Goal: Task Accomplishment & Management: Complete application form

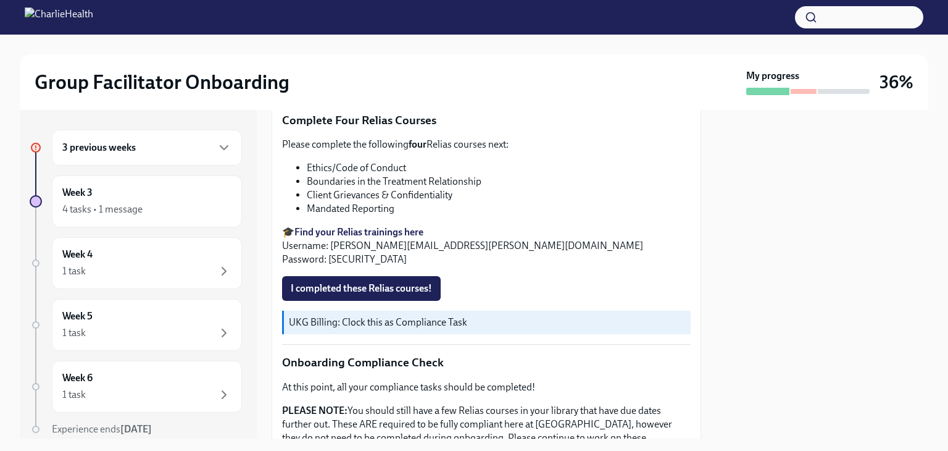
scroll to position [524, 0]
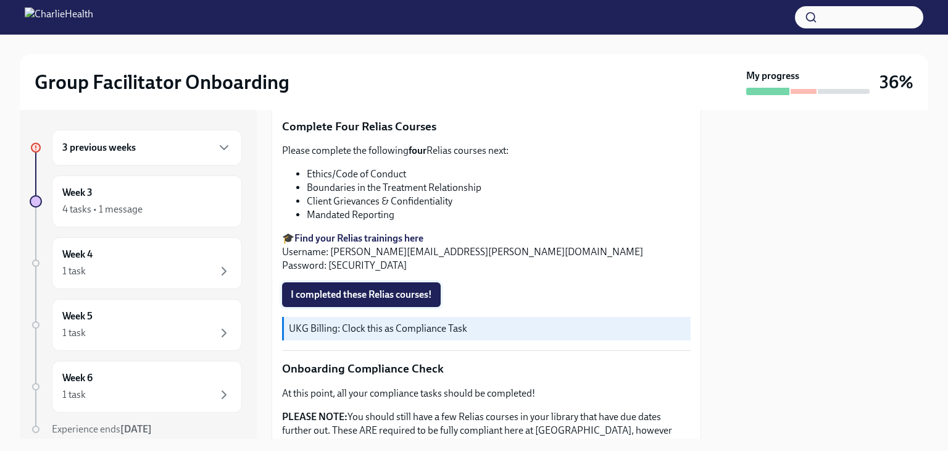
click at [348, 288] on span "I completed these Relias courses!" at bounding box center [361, 294] width 141 height 12
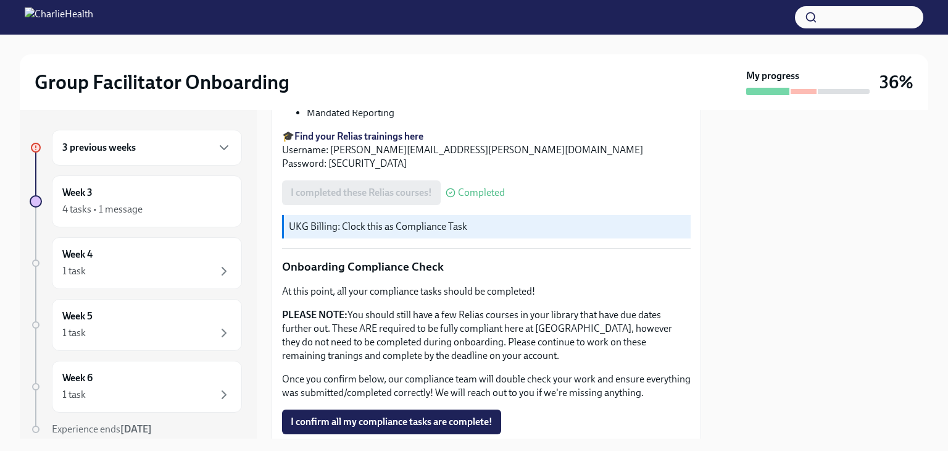
scroll to position [728, 0]
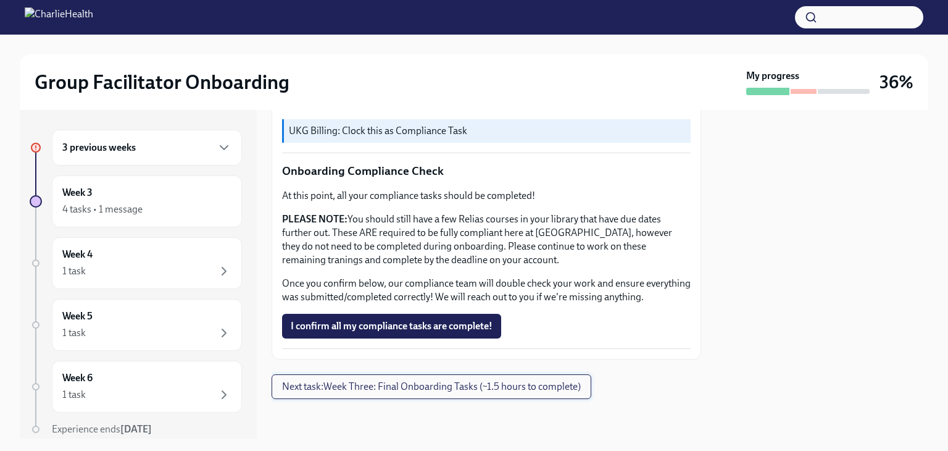
click at [359, 386] on span "Next task : Week Three: Final Onboarding Tasks (~1.5 hours to complete)" at bounding box center [431, 386] width 299 height 12
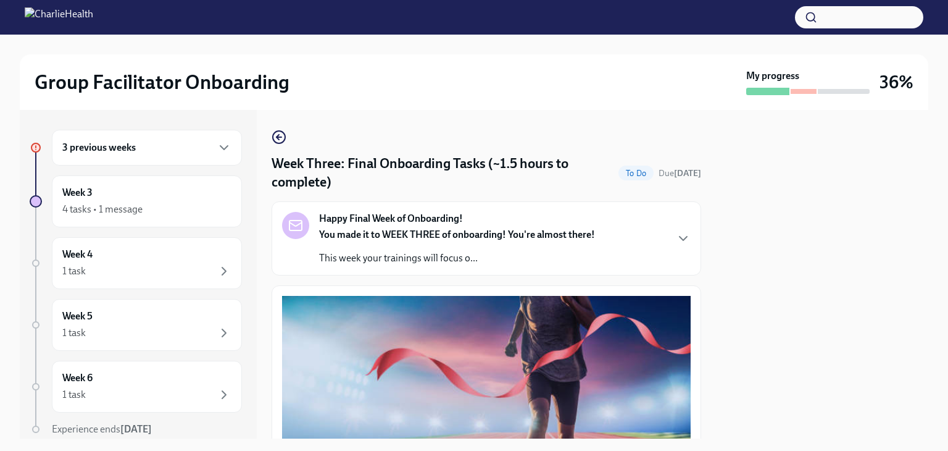
click at [442, 245] on div "You made it to WEEK THREE of onboarding! You're almost there! This week your tr…" at bounding box center [457, 246] width 276 height 37
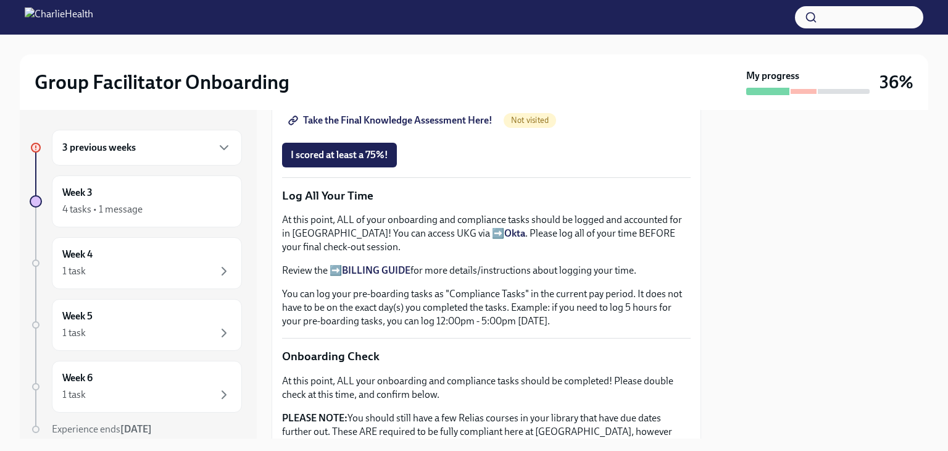
scroll to position [1067, 0]
click at [426, 127] on span "Take the Final Knowledge Assessment Here!" at bounding box center [392, 120] width 202 height 12
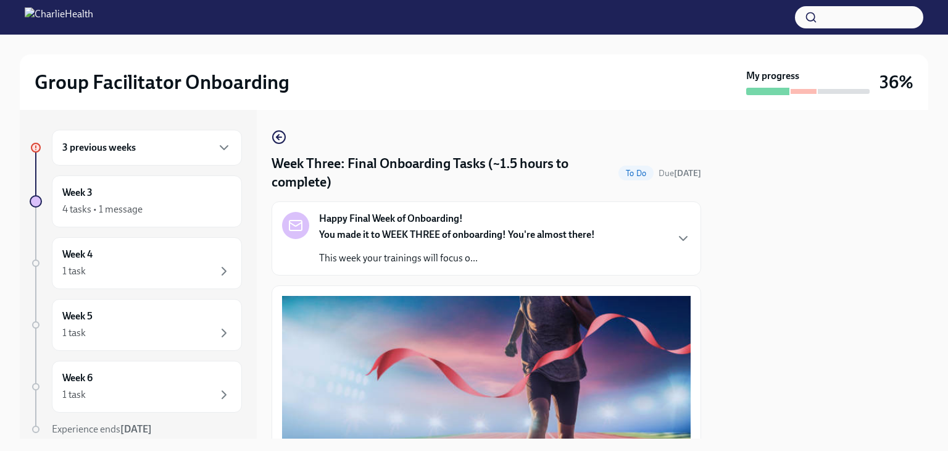
click at [156, 156] on div "3 previous weeks" at bounding box center [147, 148] width 190 height 36
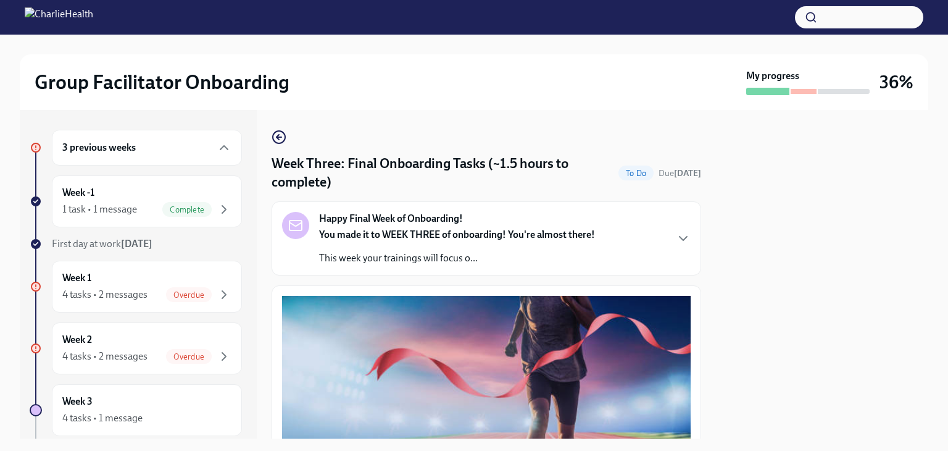
click at [597, 251] on div "Happy Final Week of Onboarding! You made it to WEEK THREE of onboarding! You're…" at bounding box center [486, 238] width 409 height 53
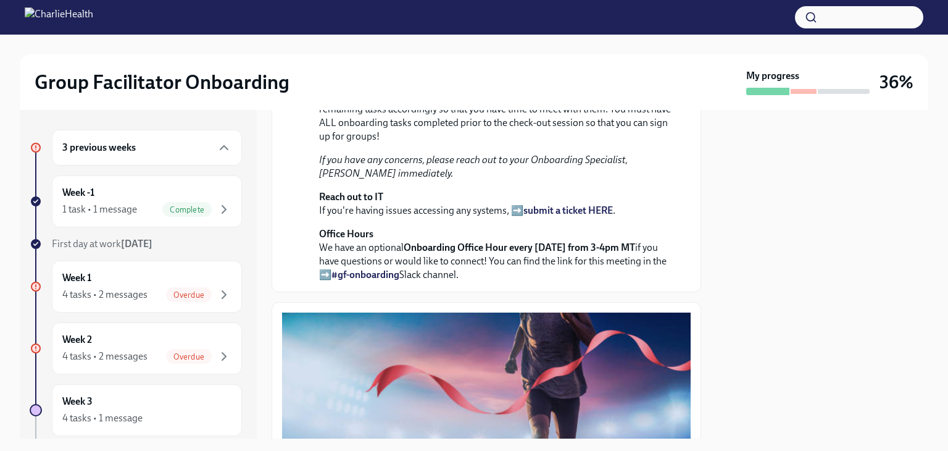
scroll to position [248, 0]
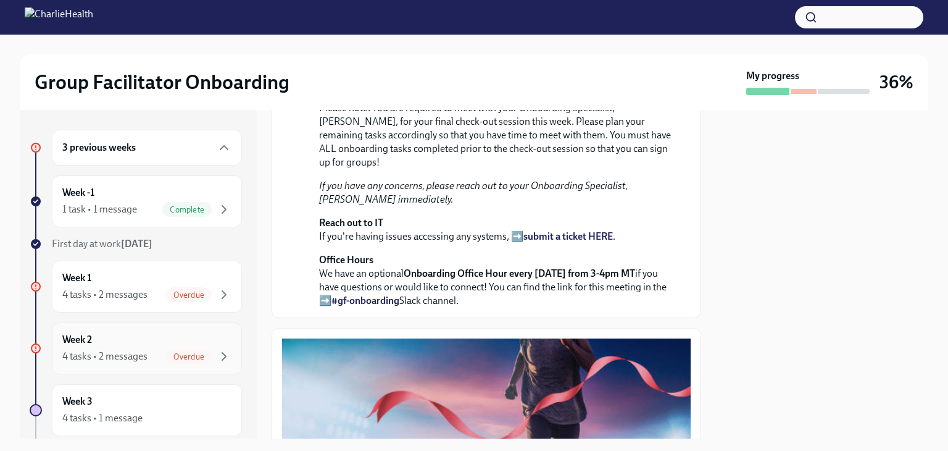
click at [127, 341] on div "Week 2 4 tasks • 2 messages Overdue" at bounding box center [146, 348] width 169 height 31
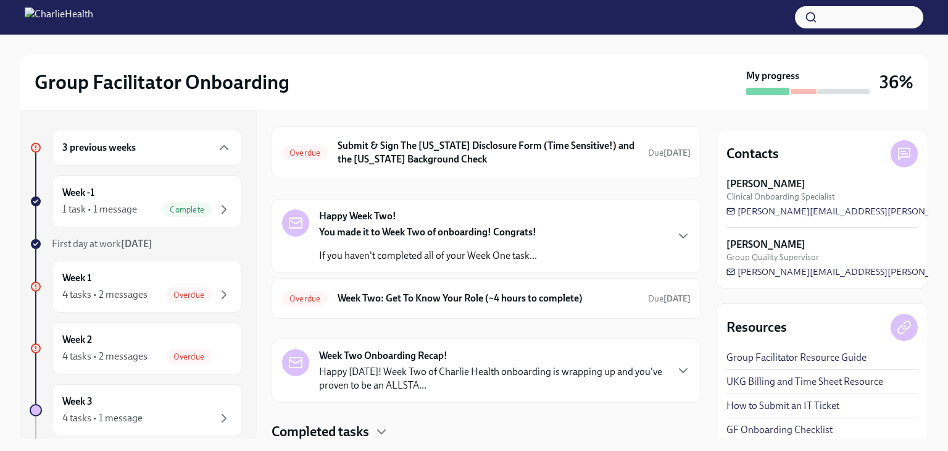
scroll to position [41, 0]
click at [522, 240] on div "You made it to Week Two of onboarding! Congrats! If you haven't completed all o…" at bounding box center [428, 243] width 218 height 37
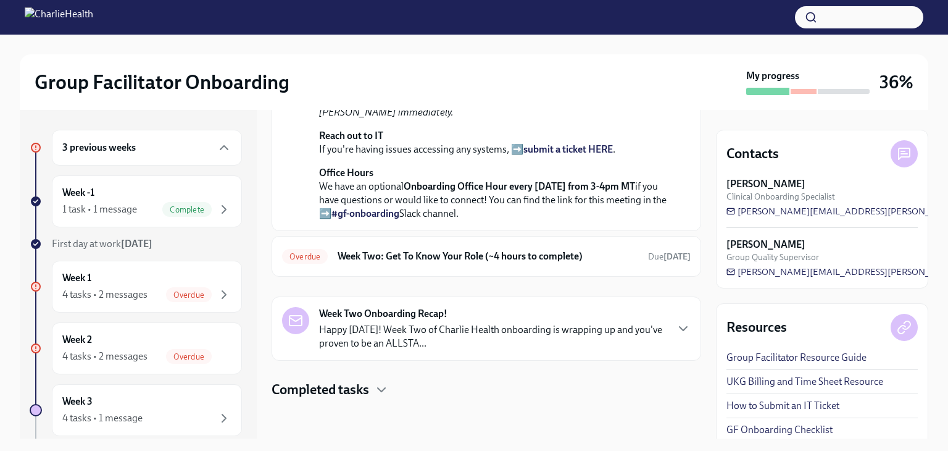
scroll to position [410, 0]
click at [507, 266] on div "Overdue Week Two: Get To Know Your Role (~4 hours to complete) Due [DATE]" at bounding box center [486, 256] width 409 height 20
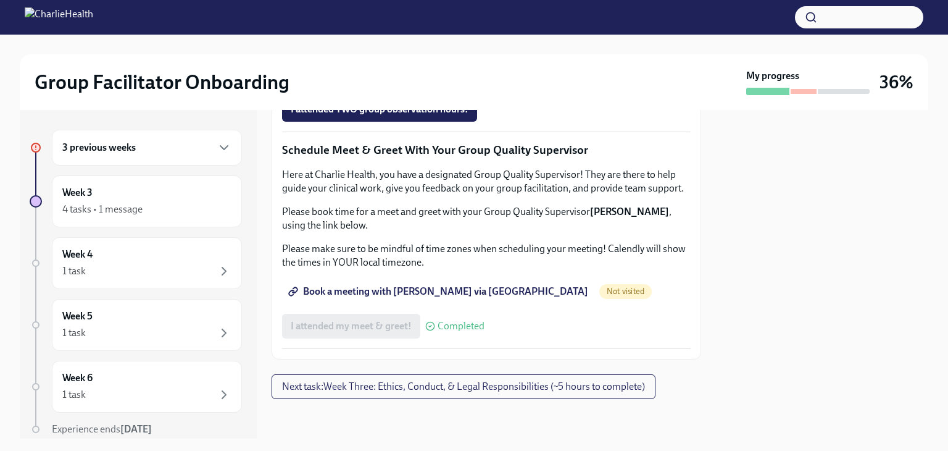
scroll to position [1235, 0]
click at [499, 383] on span "Next task : Week Three: Ethics, Conduct, & Legal Responsibilities (~5 hours to …" at bounding box center [463, 386] width 363 height 12
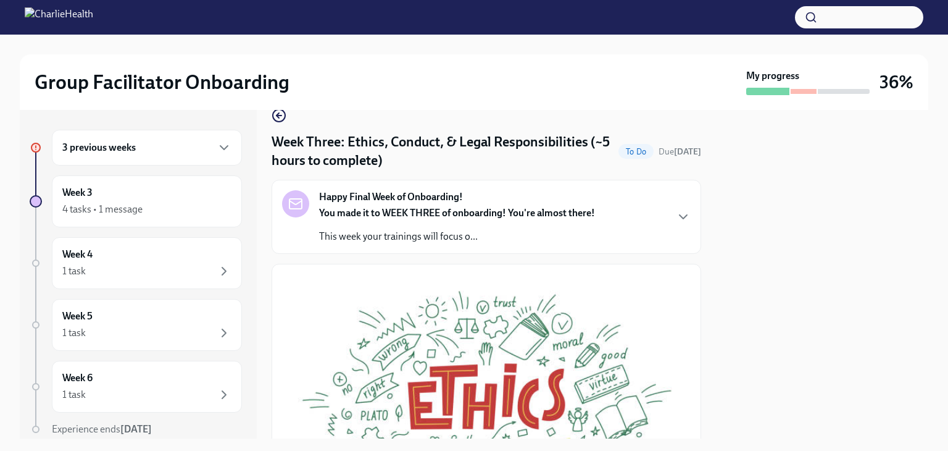
scroll to position [21, 0]
click at [530, 245] on div "Happy Final Week of Onboarding! You made it to WEEK THREE of onboarding! You're…" at bounding box center [487, 217] width 430 height 74
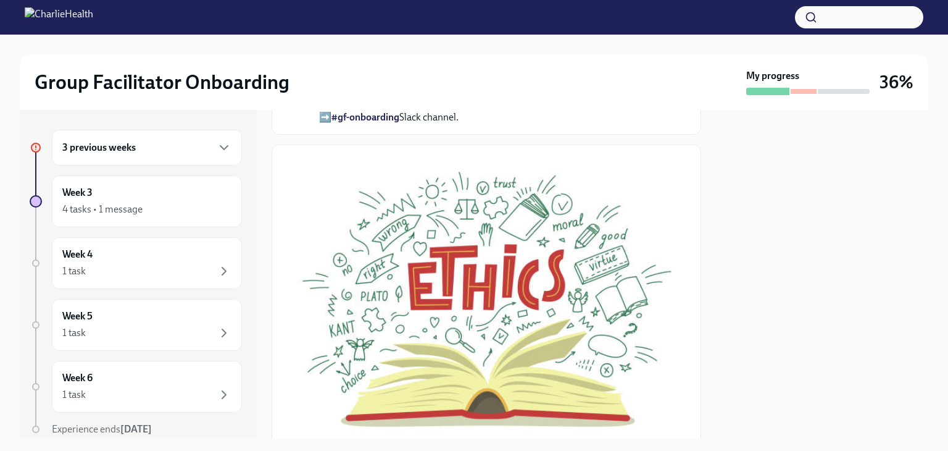
scroll to position [441, 0]
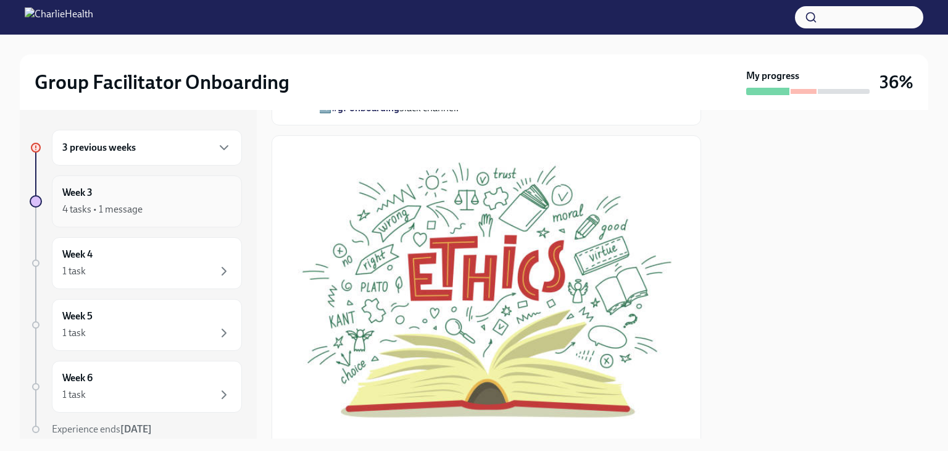
click at [109, 209] on div "4 tasks • 1 message" at bounding box center [102, 210] width 80 height 14
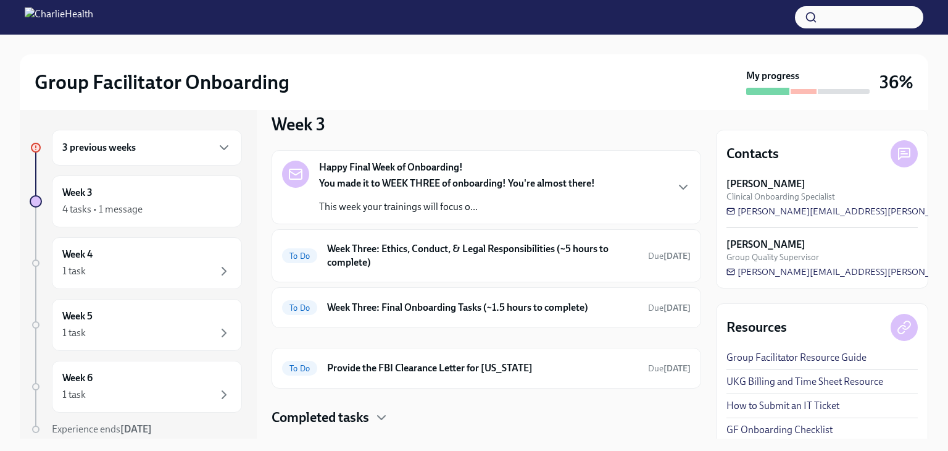
scroll to position [238, 0]
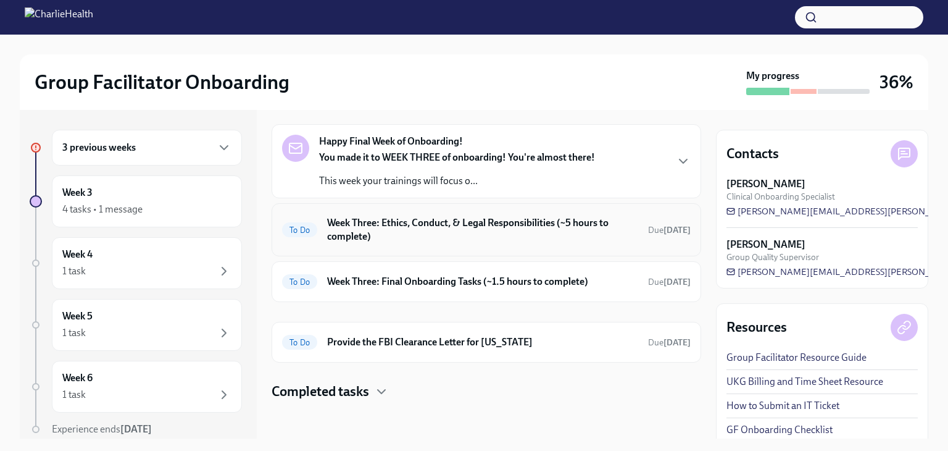
click at [485, 227] on h6 "Week Three: Ethics, Conduct, & Legal Responsibilities (~5 hours to complete)" at bounding box center [482, 229] width 311 height 27
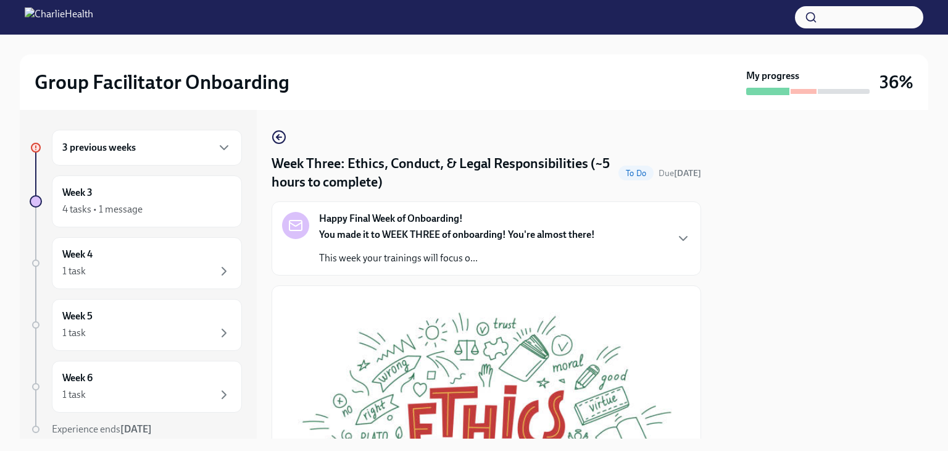
drag, startPoint x: 485, startPoint y: 227, endPoint x: 464, endPoint y: 232, distance: 21.0
click at [464, 232] on strong "You made it to WEEK THREE of onboarding! You're almost there!" at bounding box center [457, 234] width 276 height 12
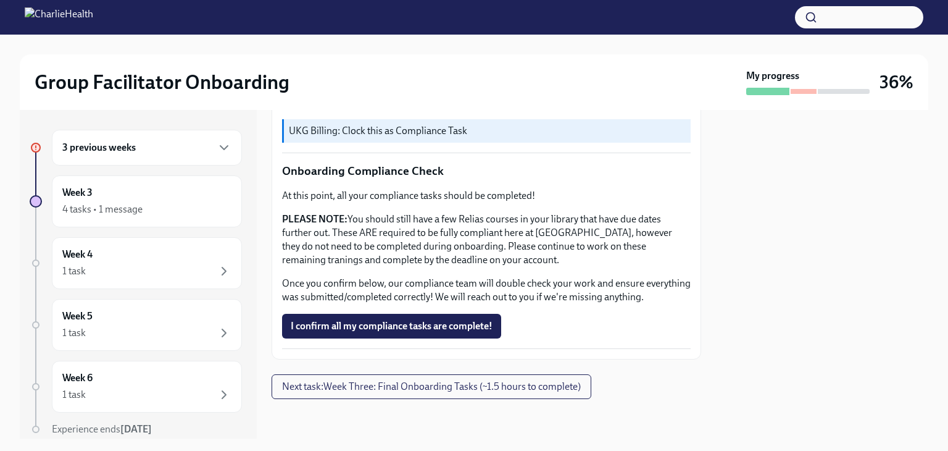
scroll to position [1212, 0]
click at [423, 383] on span "Next task : Week Three: Final Onboarding Tasks (~1.5 hours to complete)" at bounding box center [431, 386] width 299 height 12
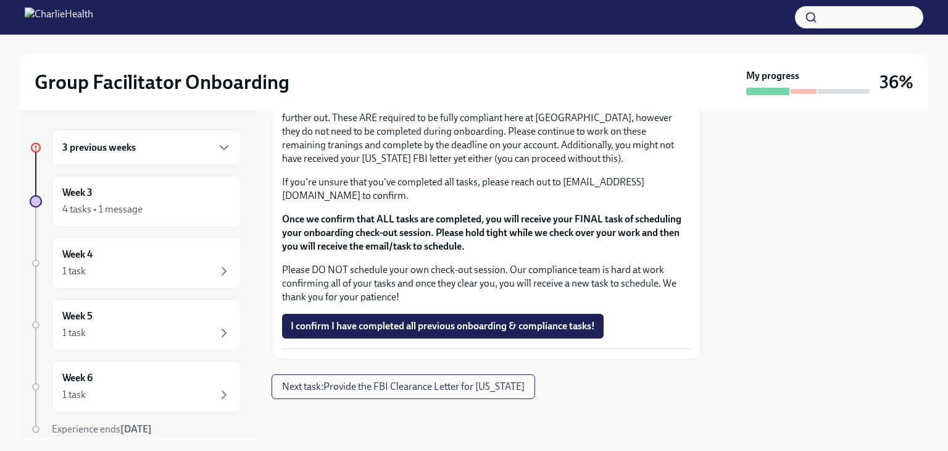
scroll to position [1, 0]
click at [148, 157] on div "3 previous weeks" at bounding box center [147, 146] width 190 height 36
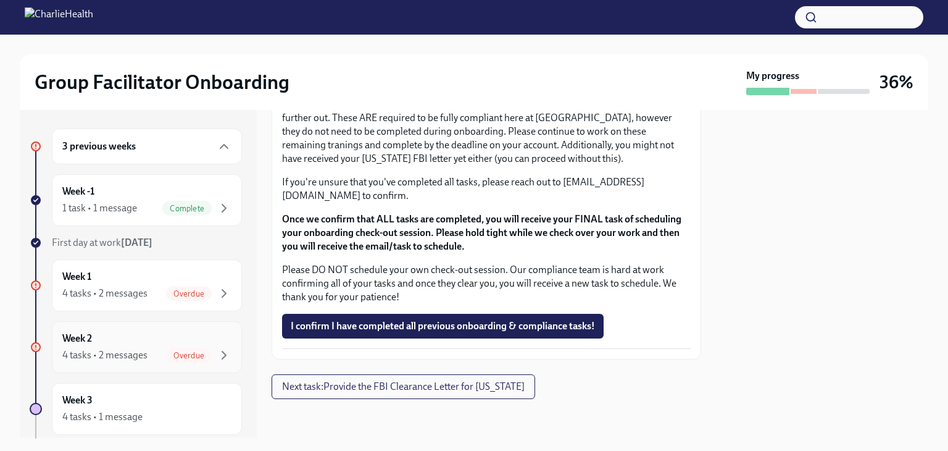
click at [133, 332] on div "Week 2 4 tasks • 2 messages Overdue" at bounding box center [146, 347] width 169 height 31
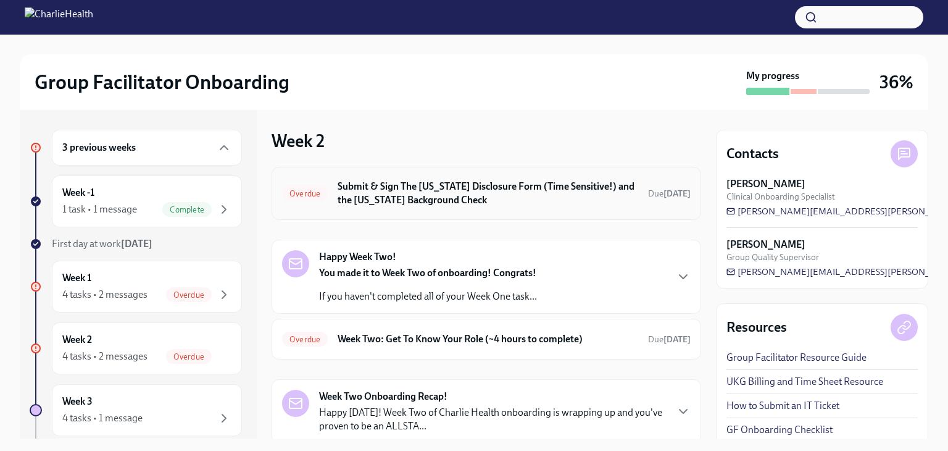
click at [519, 203] on h6 "Submit & Sign The [US_STATE] Disclosure Form (Time Sensitive!) and the [US_STAT…" at bounding box center [488, 193] width 301 height 27
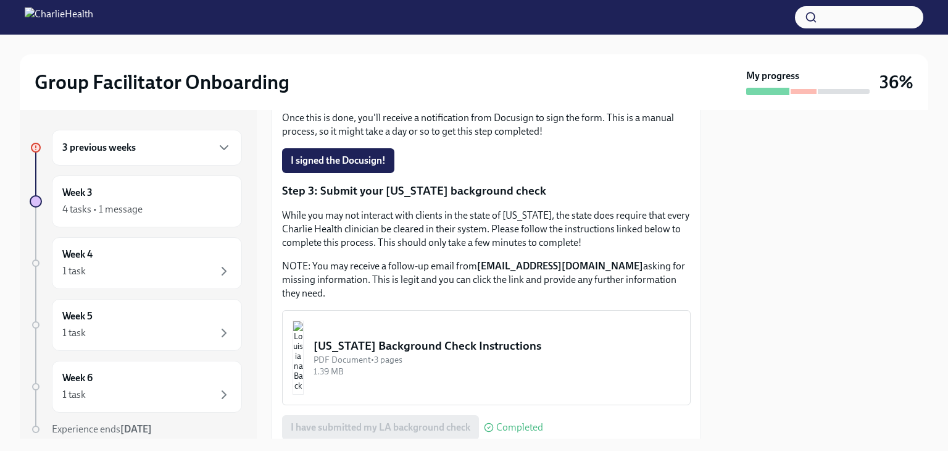
scroll to position [472, 0]
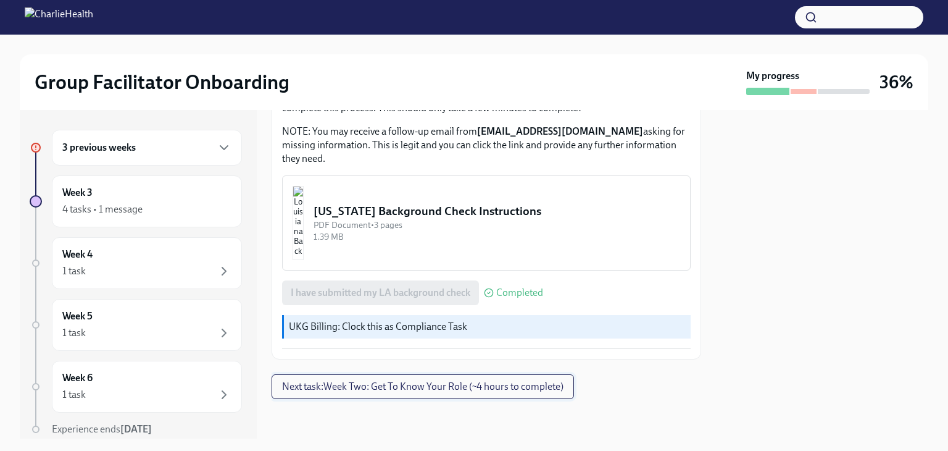
click at [427, 377] on button "Next task : Week Two: Get To Know Your Role (~4 hours to complete)" at bounding box center [423, 386] width 303 height 25
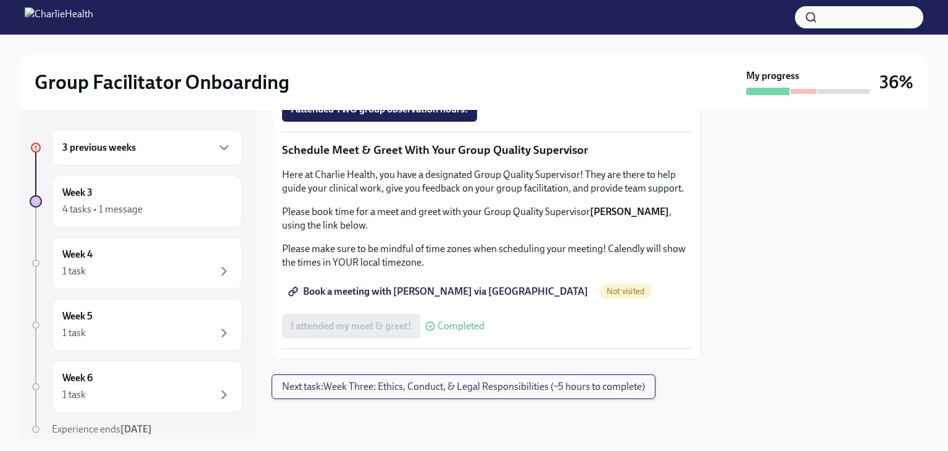
scroll to position [1061, 0]
click at [425, 115] on span "I attended TWO group observation hours!" at bounding box center [380, 109] width 178 height 12
click at [406, 388] on span "Next task : Week Three: Ethics, Conduct, & Legal Responsibilities (~5 hours to …" at bounding box center [463, 386] width 363 height 12
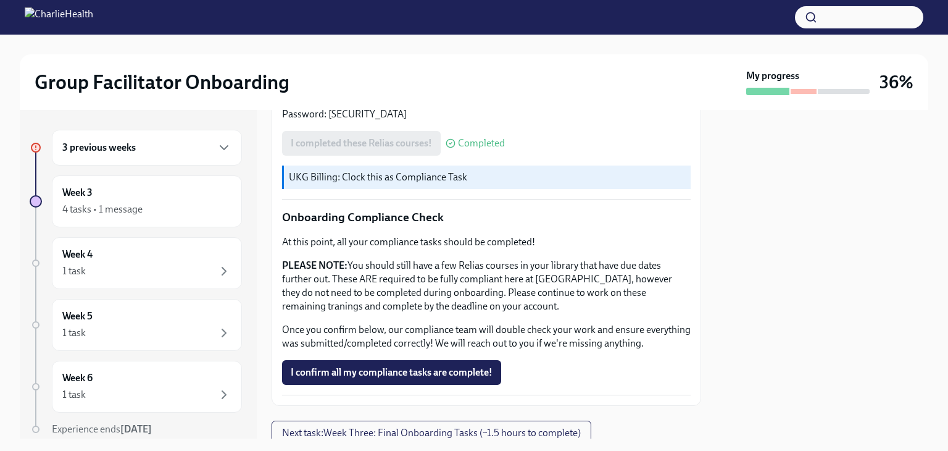
scroll to position [728, 0]
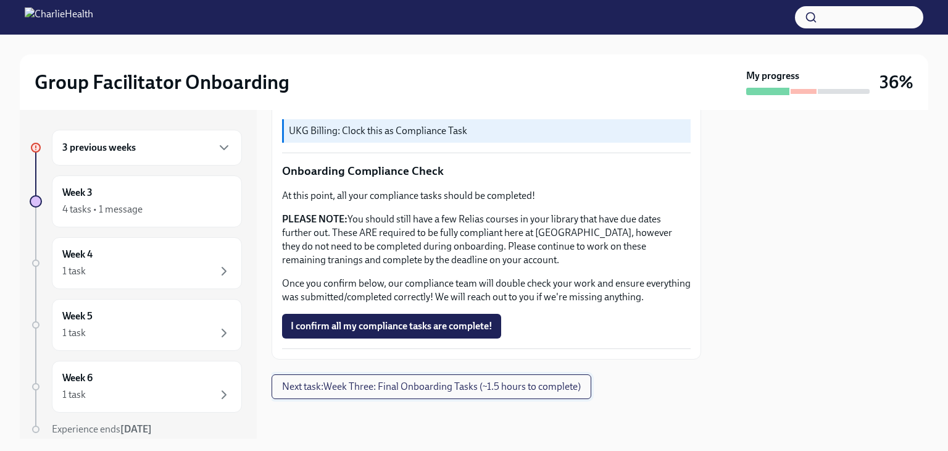
click at [466, 390] on span "Next task : Week Three: Final Onboarding Tasks (~1.5 hours to complete)" at bounding box center [431, 386] width 299 height 12
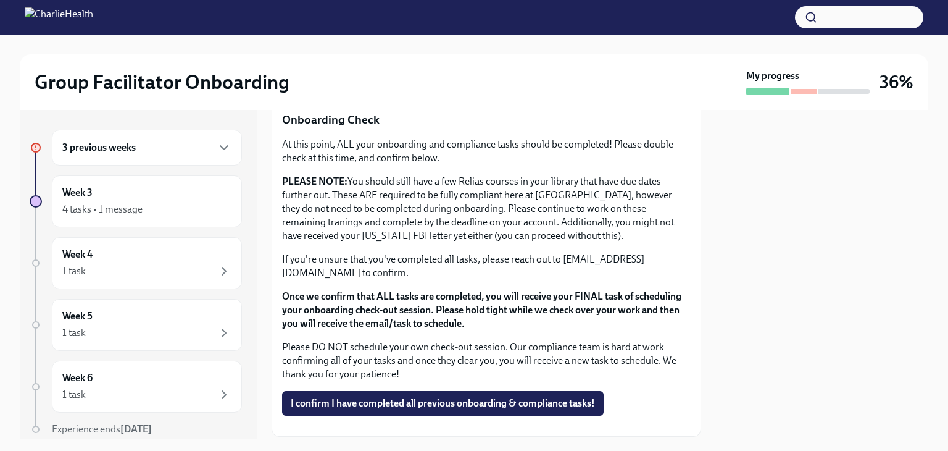
scroll to position [1082, 0]
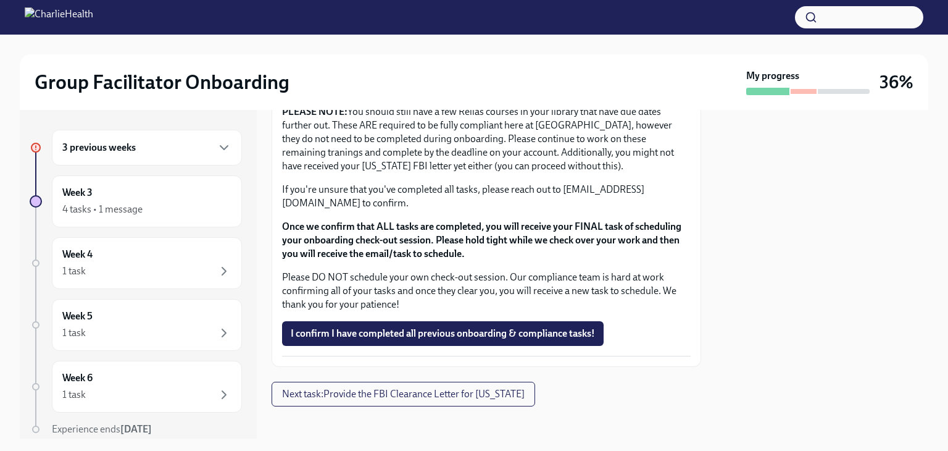
click at [138, 144] on div "3 previous weeks" at bounding box center [146, 147] width 169 height 15
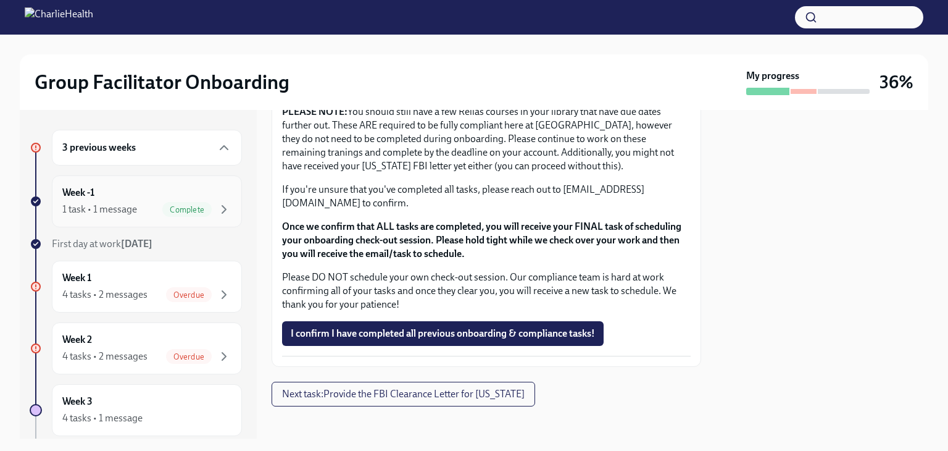
click at [137, 206] on div "1 task • 1 message Complete" at bounding box center [146, 209] width 169 height 15
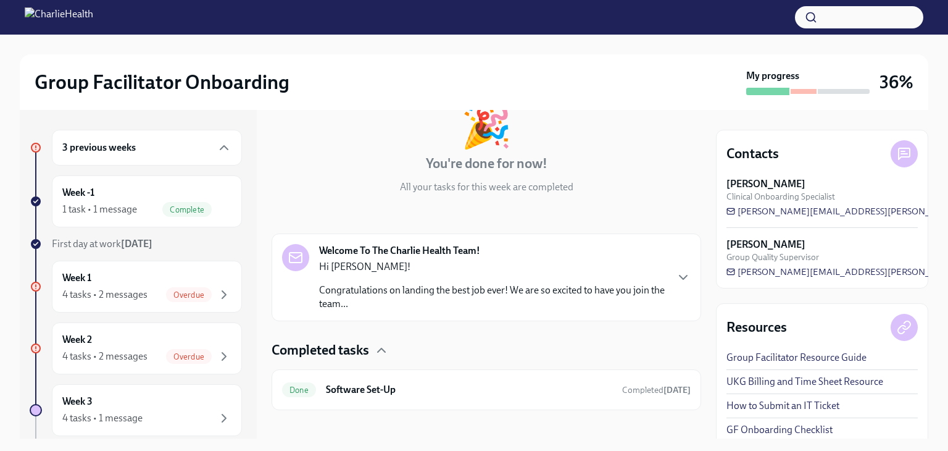
scroll to position [91, 0]
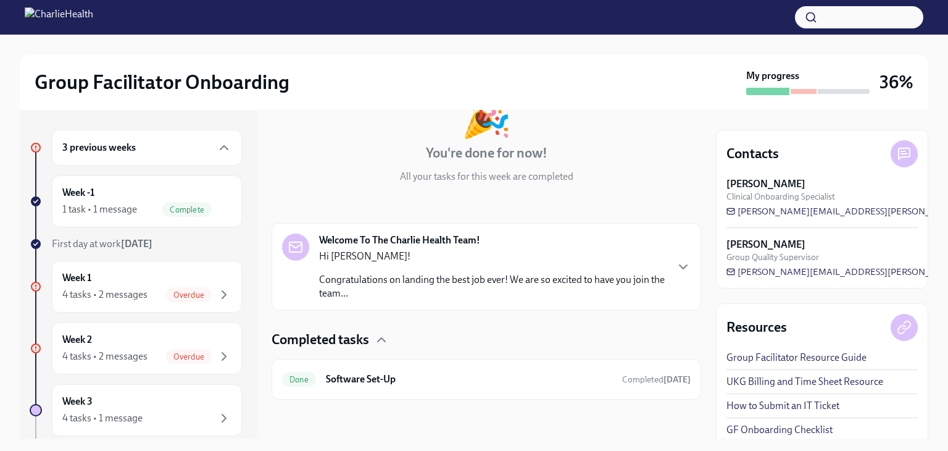
click at [621, 250] on p "Hi [PERSON_NAME]!" at bounding box center [492, 256] width 347 height 14
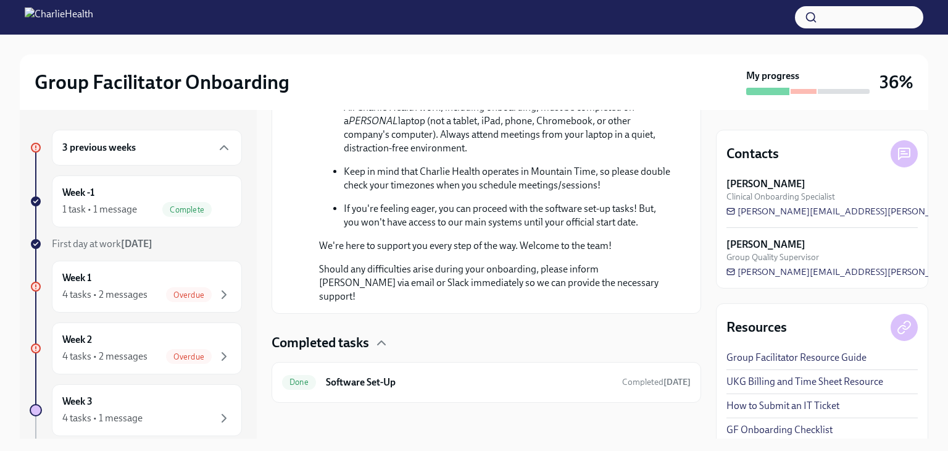
scroll to position [742, 0]
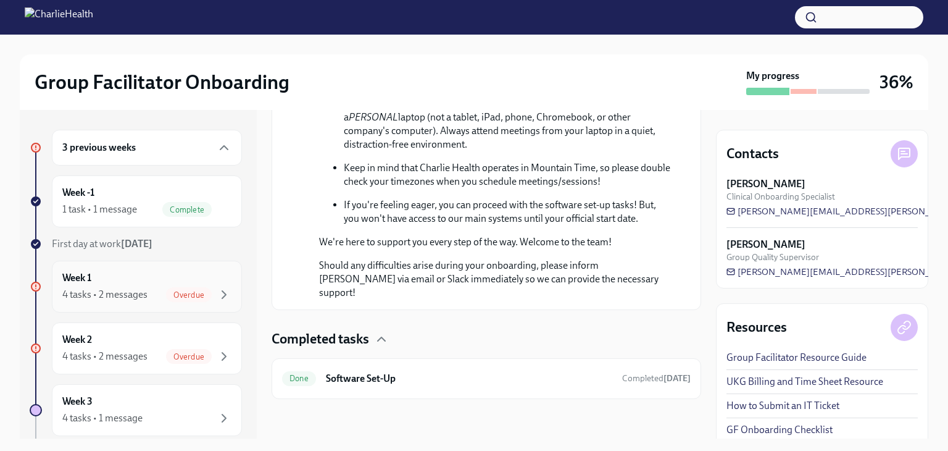
click at [168, 272] on div "Week 1 4 tasks • 2 messages Overdue" at bounding box center [146, 286] width 169 height 31
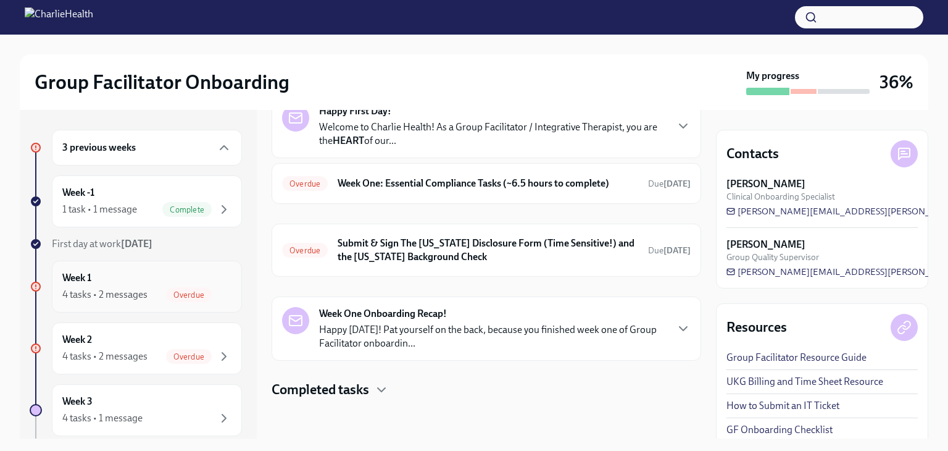
scroll to position [72, 0]
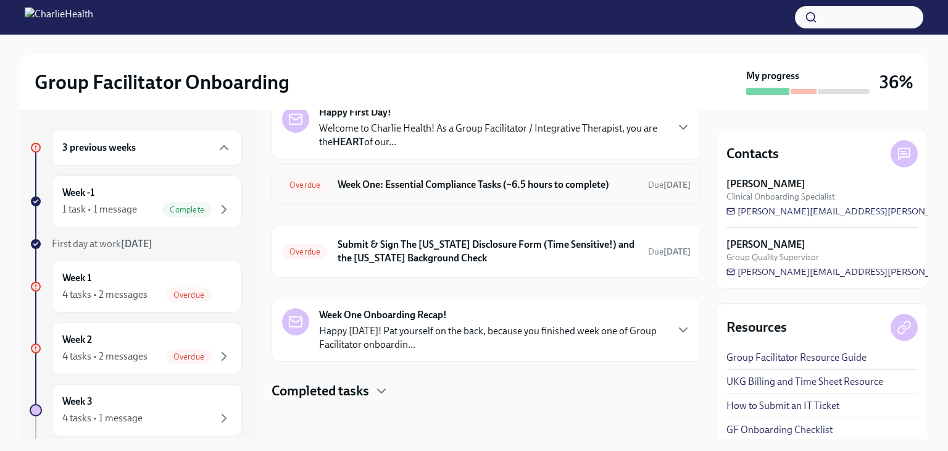
click at [516, 193] on div "Overdue Week One: Essential Compliance Tasks (~6.5 hours to complete) Due [DATE]" at bounding box center [486, 185] width 409 height 20
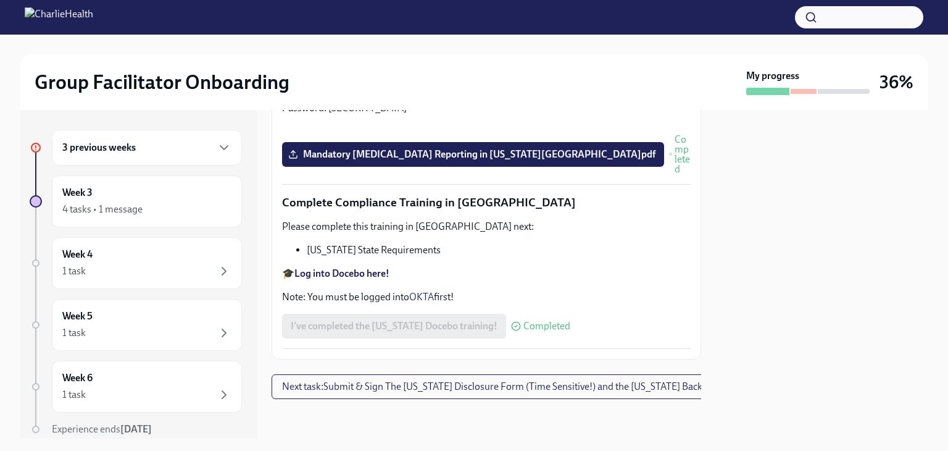
scroll to position [2739, 0]
click at [172, 249] on div "Week 4 1 task" at bounding box center [146, 263] width 169 height 31
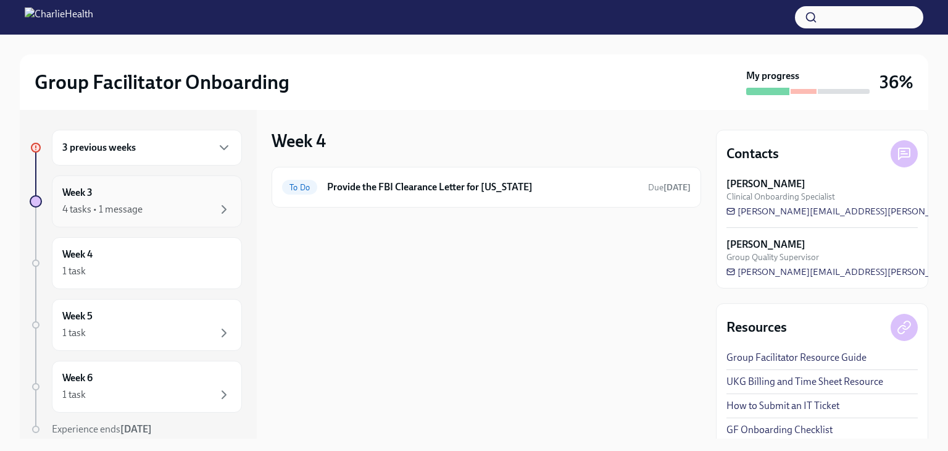
click at [199, 200] on div "Week 3 4 tasks • 1 message" at bounding box center [146, 201] width 169 height 31
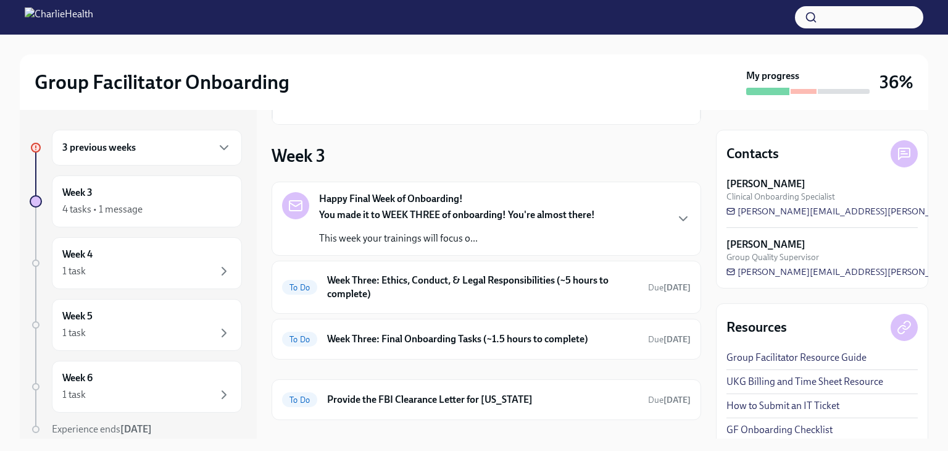
scroll to position [180, 0]
